Goal: Find specific page/section: Find specific page/section

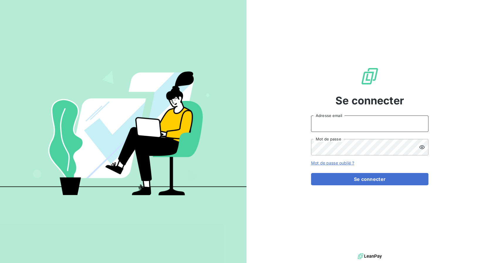
click at [328, 130] on input "Adresse email" at bounding box center [369, 124] width 117 height 16
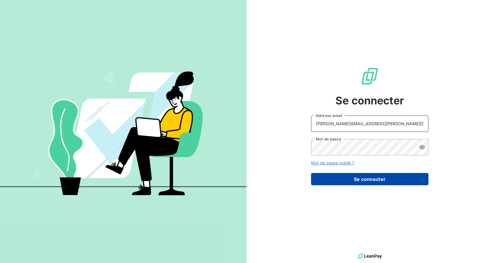
type input "[PERSON_NAME][EMAIL_ADDRESS][PERSON_NAME][DOMAIN_NAME]"
click at [334, 177] on button "Se connecter" at bounding box center [369, 179] width 117 height 12
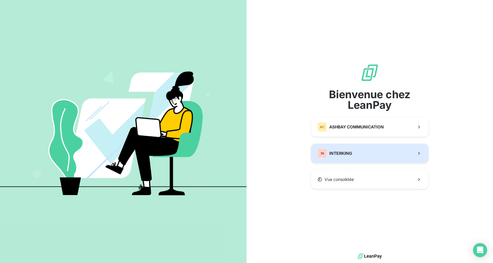
click at [337, 154] on span "INTERKING" at bounding box center [340, 154] width 23 height 6
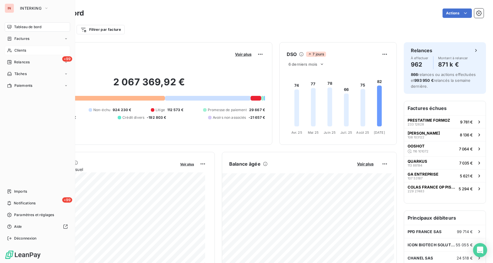
click at [20, 51] on span "Clients" at bounding box center [20, 50] width 12 height 5
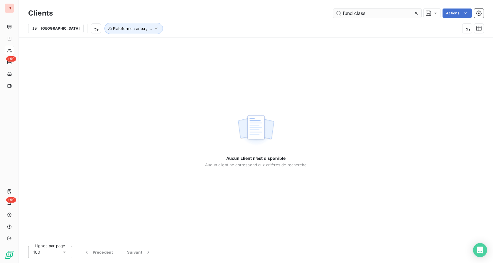
type input "fund class"
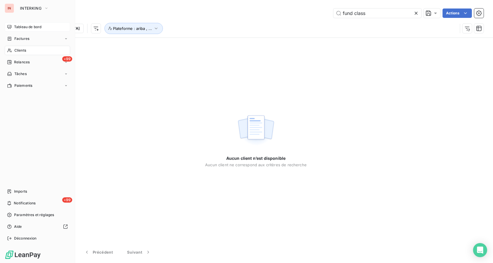
click at [17, 28] on span "Tableau de bord" at bounding box center [27, 26] width 27 height 5
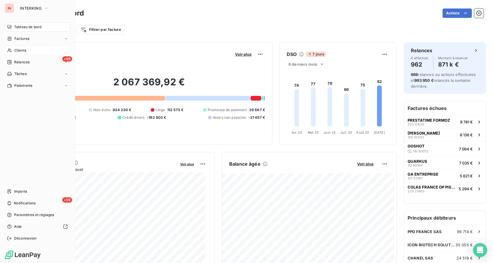
click at [25, 53] on span "Clients" at bounding box center [20, 50] width 12 height 5
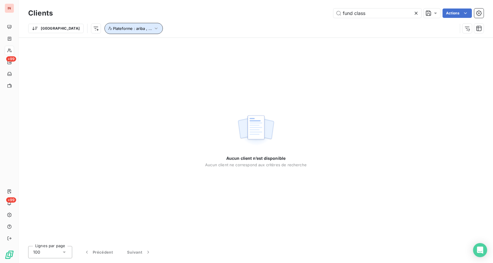
click at [153, 29] on icon "button" at bounding box center [156, 29] width 6 height 6
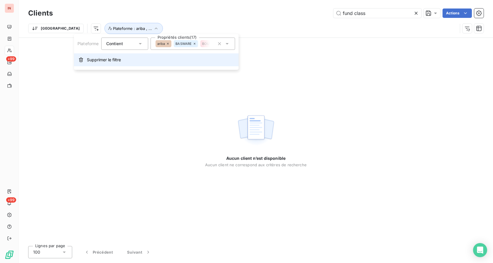
click at [97, 59] on span "Supprimer le filtre" at bounding box center [104, 60] width 34 height 6
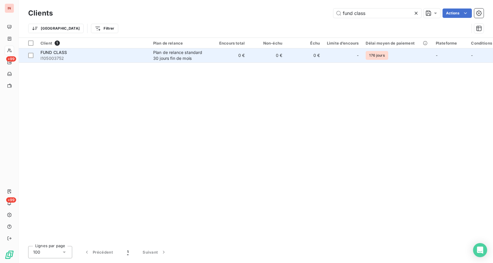
click at [171, 51] on div "Plan de relance standard 30 jours fin de mois" at bounding box center [180, 56] width 54 height 12
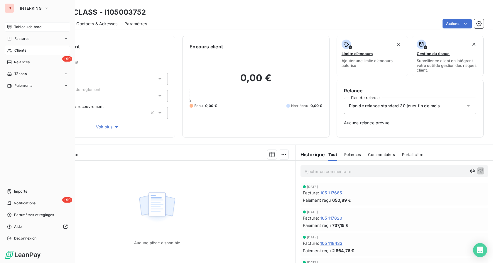
click at [21, 25] on span "Tableau de bord" at bounding box center [27, 26] width 27 height 5
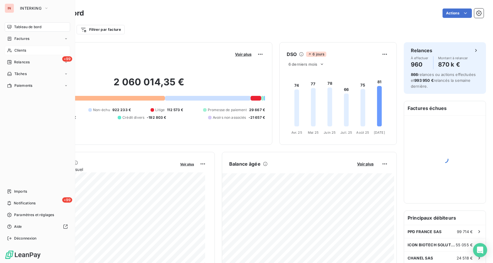
click at [15, 50] on span "Clients" at bounding box center [20, 50] width 12 height 5
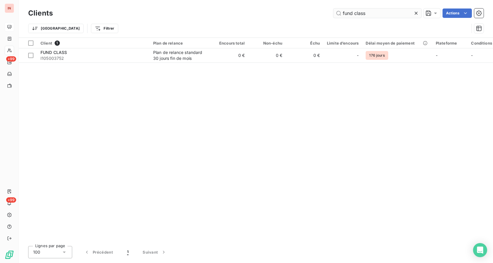
drag, startPoint x: 371, startPoint y: 14, endPoint x: 319, endPoint y: 18, distance: 51.8
click at [333, 18] on input "fund class" at bounding box center [377, 13] width 88 height 9
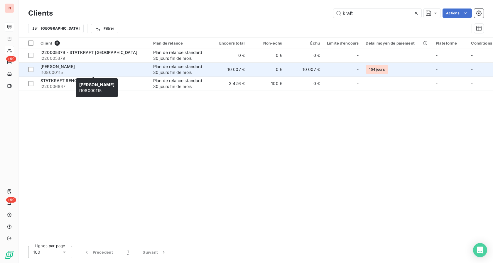
type input "kraft"
click at [96, 70] on span "I108000115" at bounding box center [93, 73] width 106 height 6
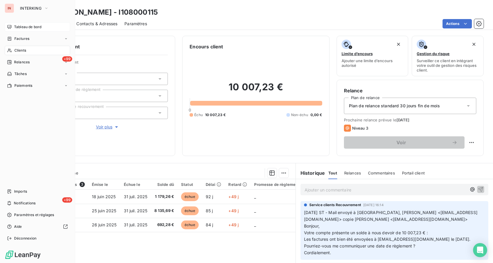
click at [21, 49] on span "Clients" at bounding box center [20, 50] width 12 height 5
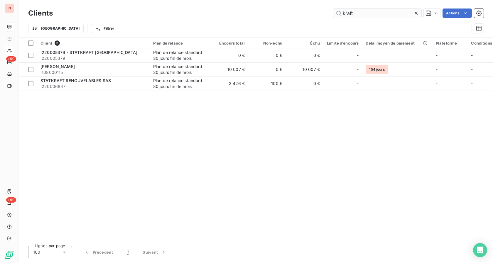
drag, startPoint x: 356, startPoint y: 16, endPoint x: 335, endPoint y: 15, distance: 20.6
click at [334, 15] on input "kraft" at bounding box center [377, 13] width 88 height 9
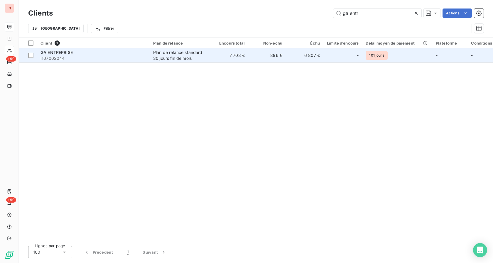
type input "ga entr"
click at [207, 55] on td "Plan de relance standard 30 jours fin de mois" at bounding box center [180, 55] width 61 height 14
click at [123, 55] on div "GA ENTREPRISE" at bounding box center [93, 53] width 106 height 6
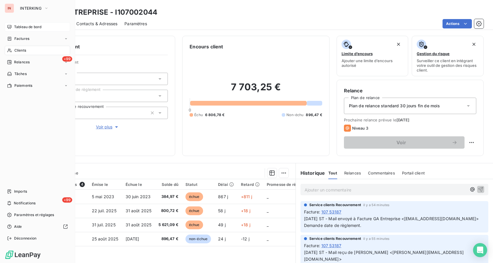
click at [22, 50] on span "Clients" at bounding box center [20, 50] width 12 height 5
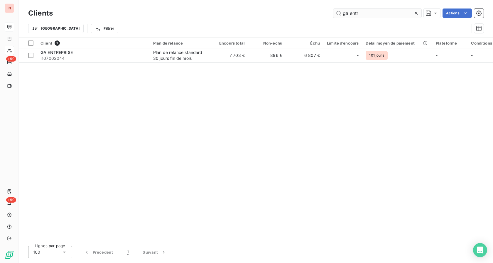
drag, startPoint x: 349, startPoint y: 16, endPoint x: 314, endPoint y: 20, distance: 35.1
click at [333, 18] on input "ga entr" at bounding box center [377, 13] width 88 height 9
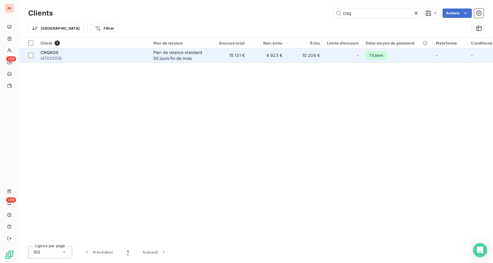
type input "cnq"
click at [289, 59] on td "10 208 €" at bounding box center [305, 55] width 38 height 14
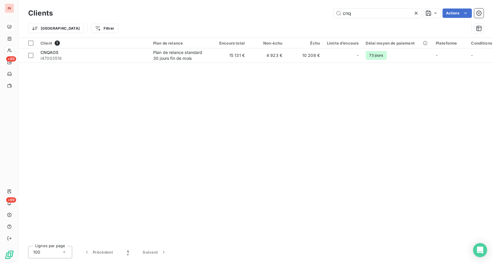
drag, startPoint x: 359, startPoint y: 14, endPoint x: 318, endPoint y: 16, distance: 41.4
click at [333, 16] on input "cnq" at bounding box center [377, 13] width 88 height 9
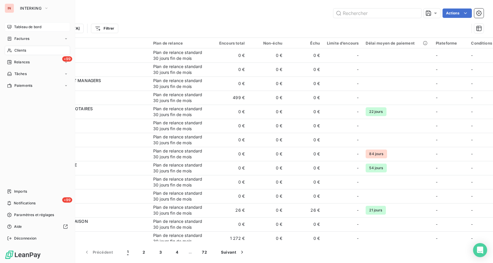
click at [19, 26] on span "Tableau de bord" at bounding box center [27, 26] width 27 height 5
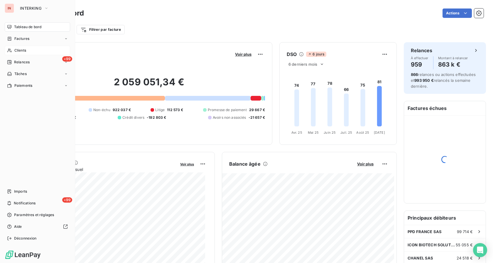
click at [14, 48] on div "Clients" at bounding box center [37, 50] width 65 height 9
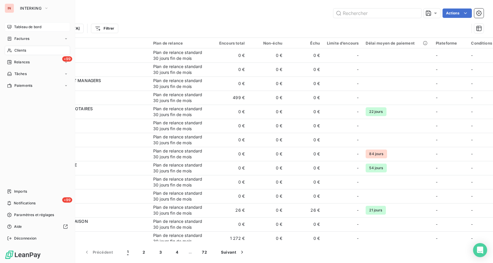
click at [26, 30] on div "Tableau de bord" at bounding box center [37, 26] width 65 height 9
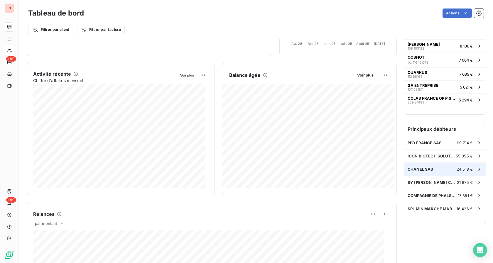
scroll to position [90, 0]
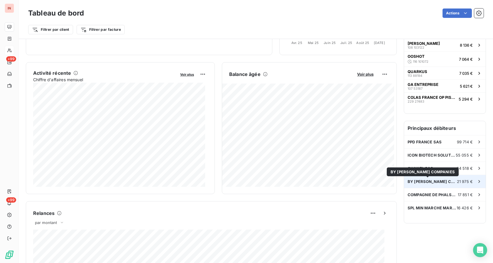
click at [432, 181] on span "BY [PERSON_NAME] COMPANIES" at bounding box center [432, 181] width 49 height 5
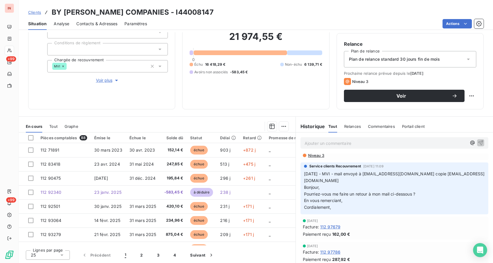
scroll to position [90, 0]
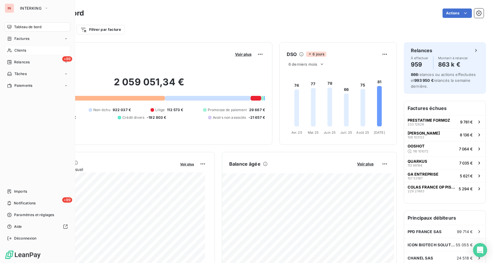
click at [16, 49] on span "Clients" at bounding box center [20, 50] width 12 height 5
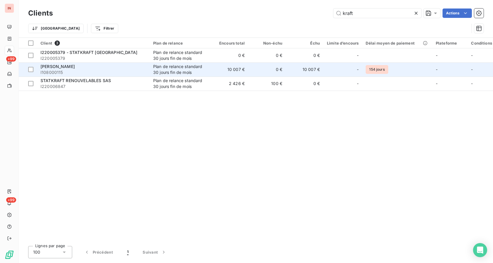
type input "kraft"
click at [295, 68] on td "10 007 €" at bounding box center [305, 69] width 38 height 14
